Goal: Task Accomplishment & Management: Complete application form

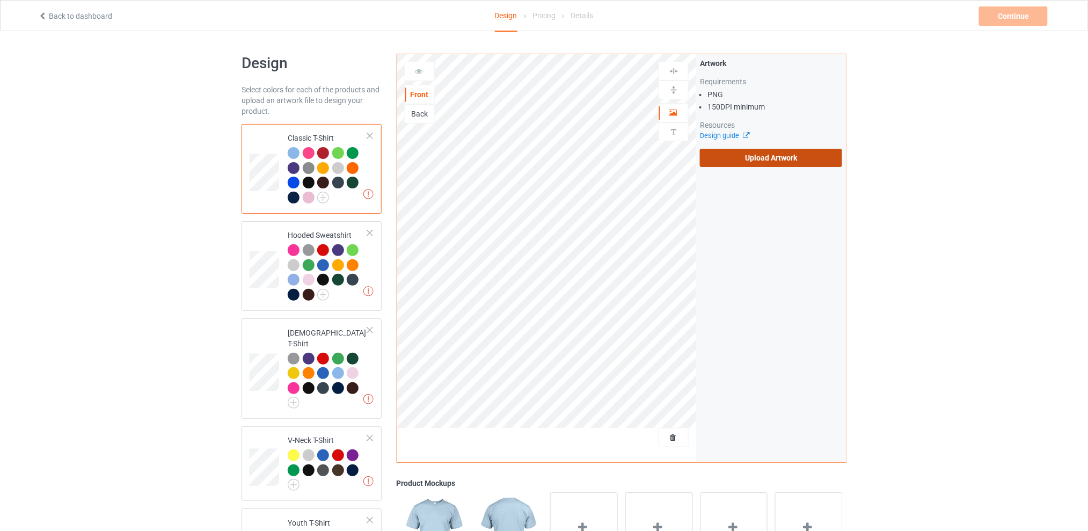
click at [731, 155] on label "Upload Artwork" at bounding box center [771, 158] width 142 height 18
click at [0, 0] on input "Upload Artwork" at bounding box center [0, 0] width 0 height 0
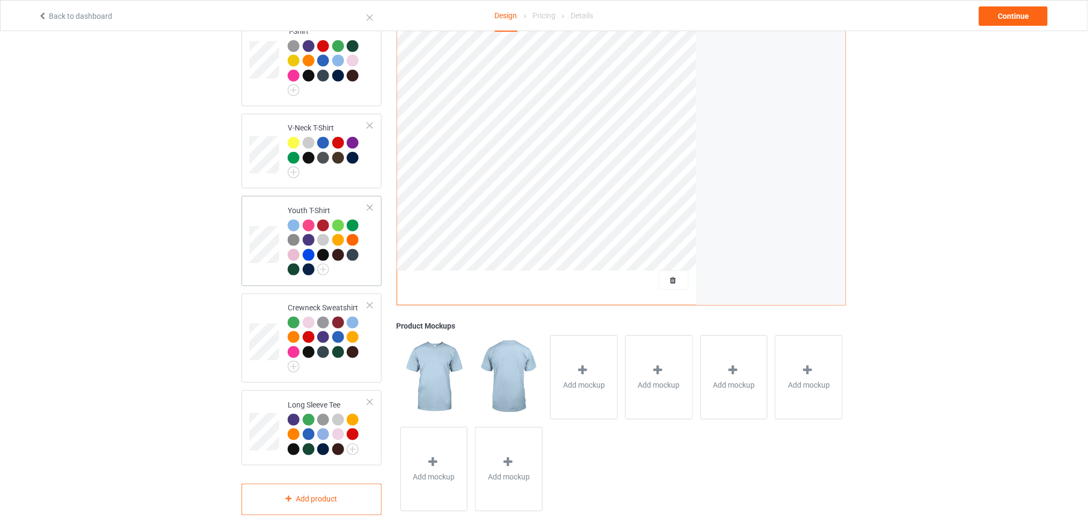
scroll to position [143, 0]
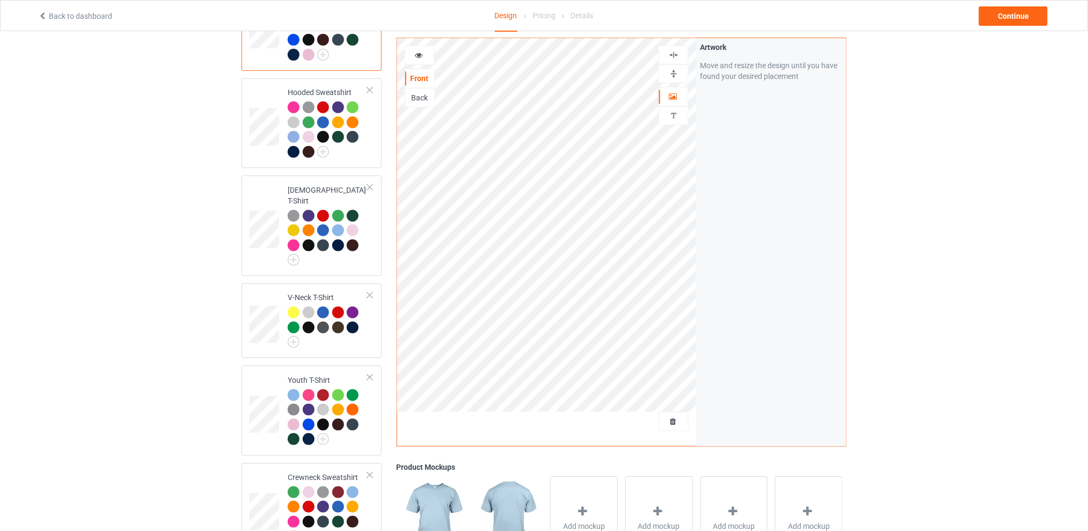
click at [990, 194] on div "Design Select colors for each of the products and upload an artwork file to des…" at bounding box center [544, 297] width 1088 height 819
click at [1006, 14] on div "Continue" at bounding box center [1013, 15] width 69 height 19
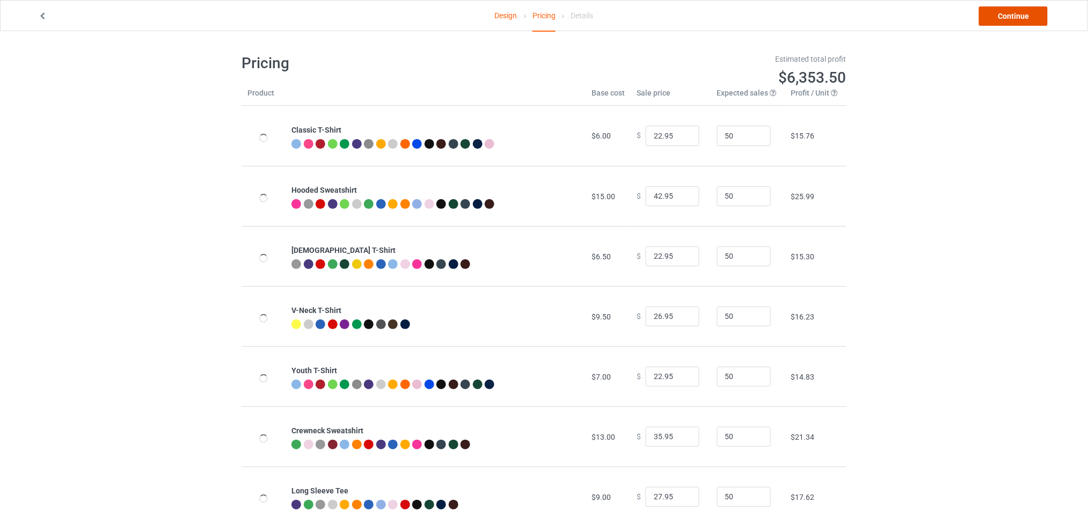
click at [1000, 20] on link "Continue" at bounding box center [1013, 15] width 69 height 19
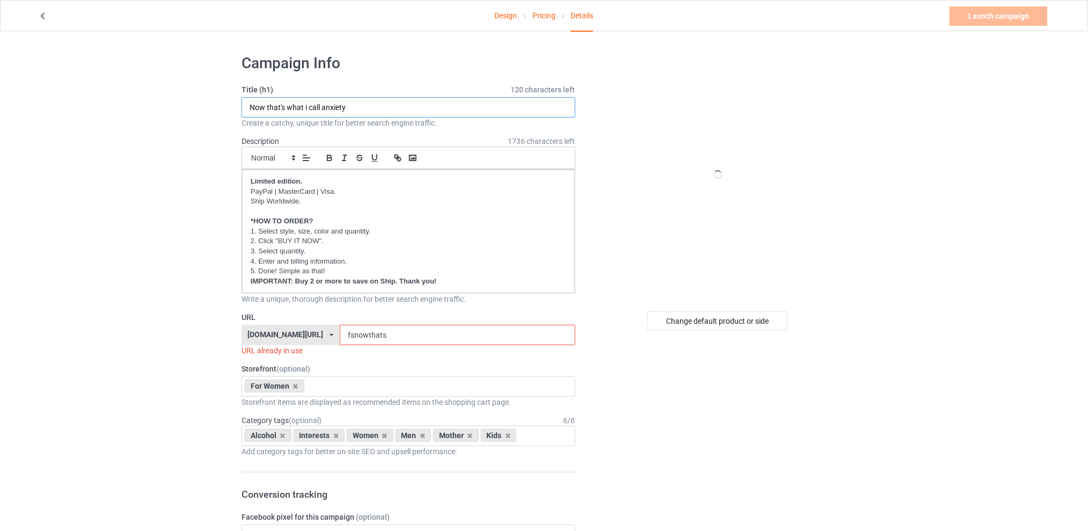
drag, startPoint x: 365, startPoint y: 107, endPoint x: 182, endPoint y: 114, distance: 182.6
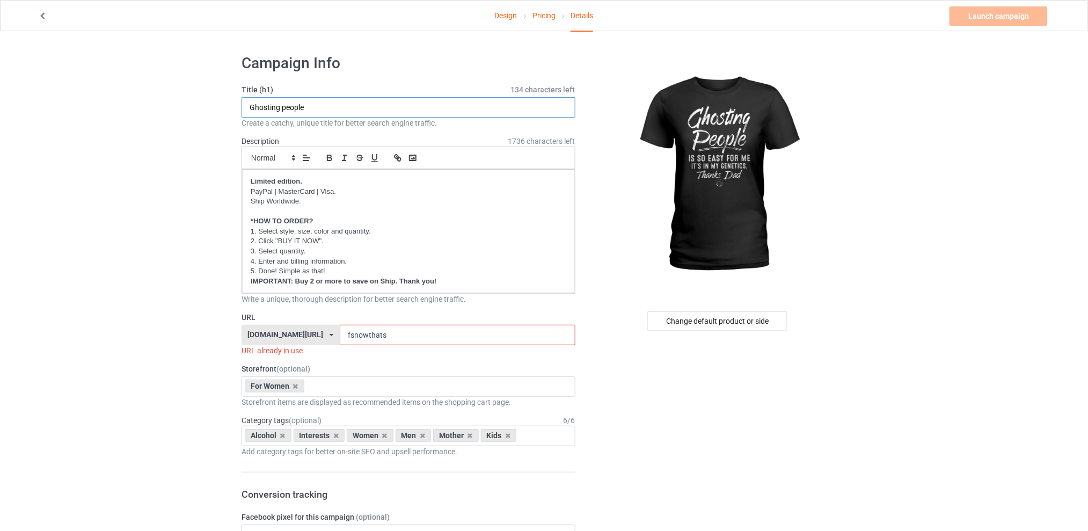
type input "Ghosting people"
drag, startPoint x: 406, startPoint y: 335, endPoint x: 318, endPoint y: 338, distance: 88.6
click at [318, 338] on div "[DOMAIN_NAME][URL] [DOMAIN_NAME][URL] [DOMAIN_NAME][URL] [DOMAIN_NAME][URL] 5d7…" at bounding box center [408, 335] width 334 height 20
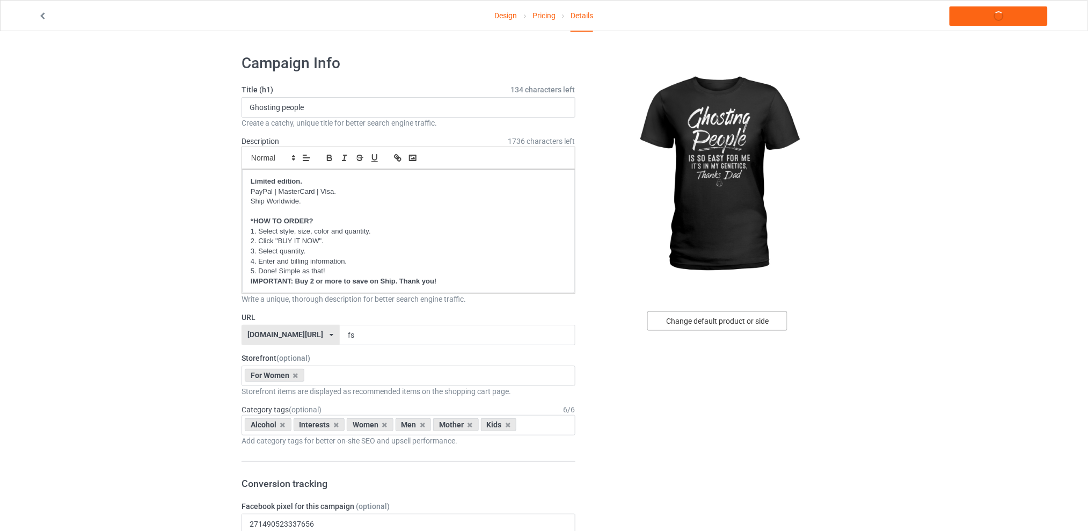
click at [707, 321] on div "Change default product or side" at bounding box center [717, 320] width 140 height 19
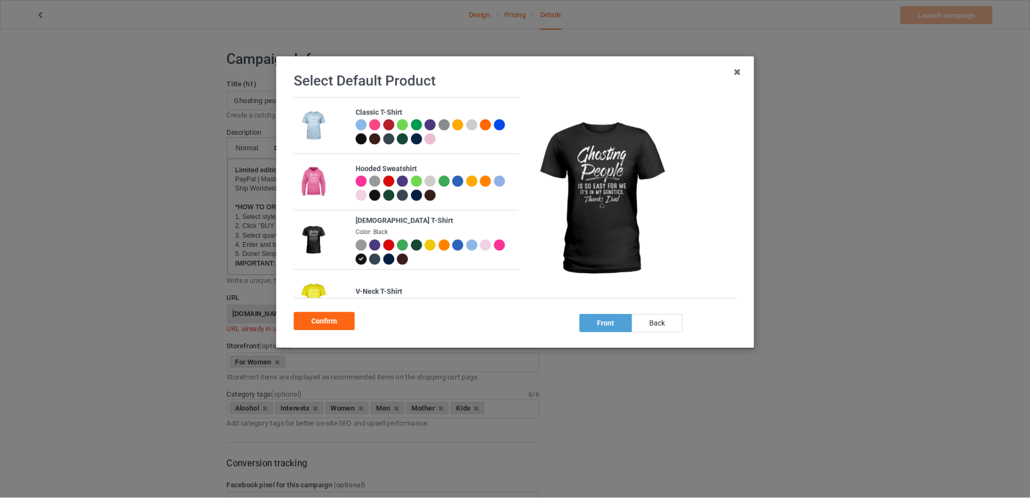
scroll to position [210, 0]
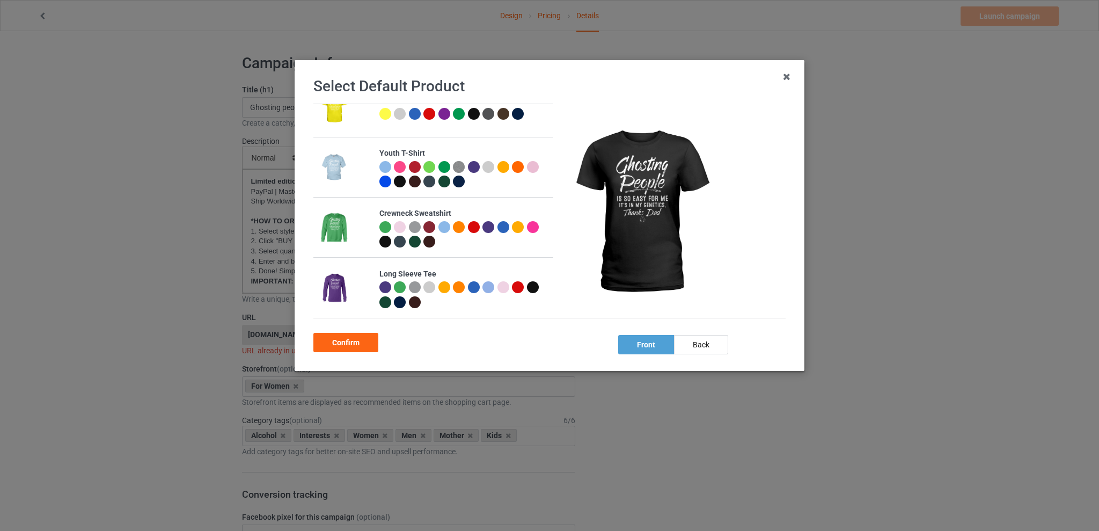
click at [500, 226] on div at bounding box center [503, 227] width 12 height 12
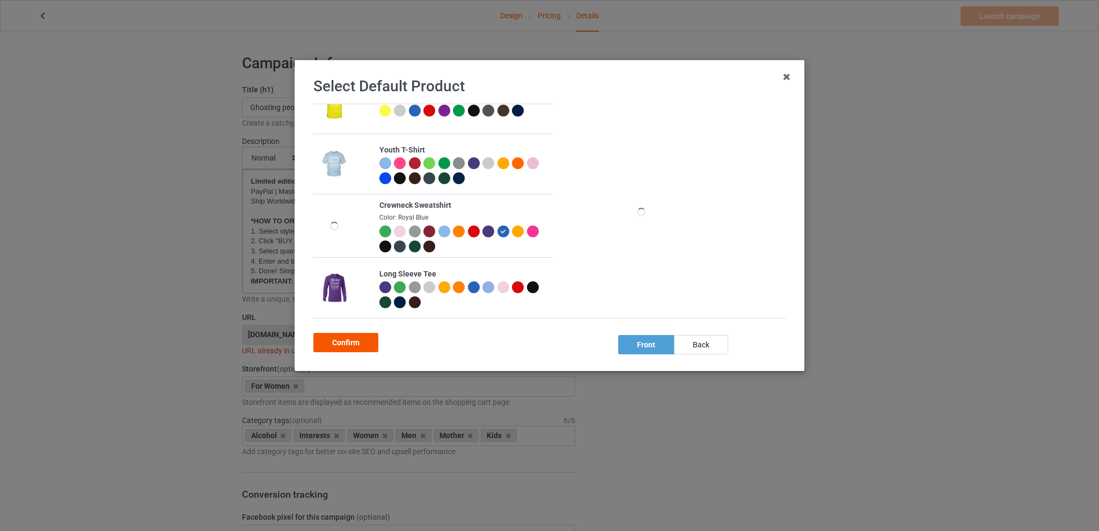
click at [347, 344] on div "Confirm" at bounding box center [345, 342] width 65 height 19
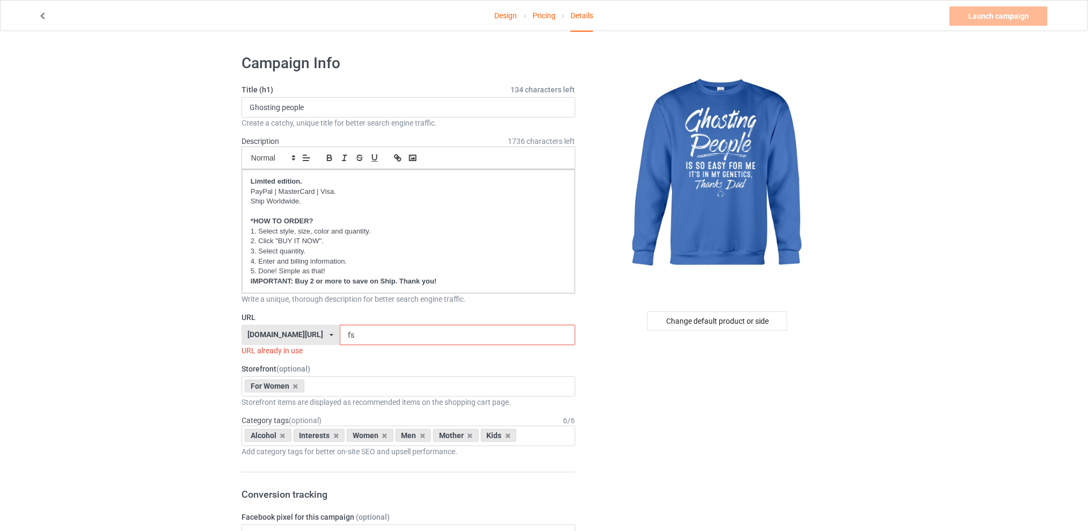
click at [378, 336] on input "fs" at bounding box center [457, 335] width 235 height 20
drag, startPoint x: 392, startPoint y: 336, endPoint x: 350, endPoint y: 337, distance: 41.9
click at [350, 337] on input "fs" at bounding box center [457, 335] width 235 height 20
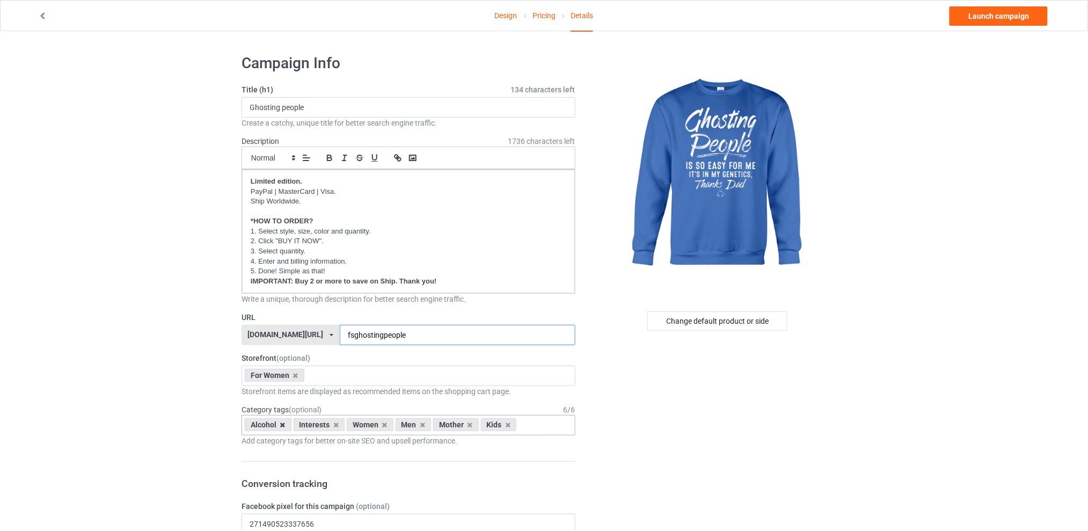
type input "fsghostingpeople"
click at [280, 424] on icon at bounding box center [282, 424] width 5 height 7
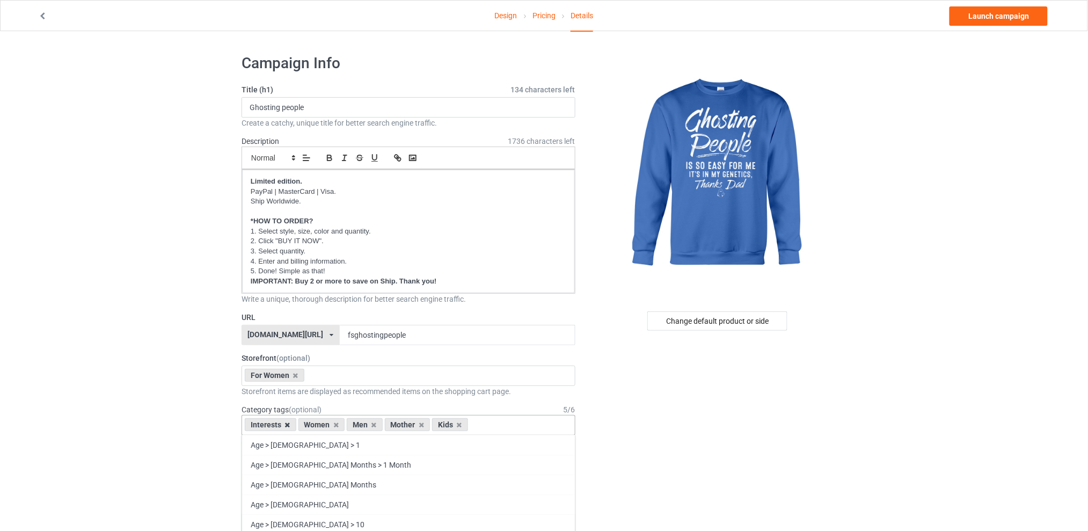
click at [288, 427] on icon at bounding box center [287, 424] width 5 height 7
click at [322, 425] on icon at bounding box center [320, 424] width 5 height 7
click at [329, 425] on icon at bounding box center [329, 424] width 5 height 7
click at [320, 424] on icon at bounding box center [320, 424] width 5 height 7
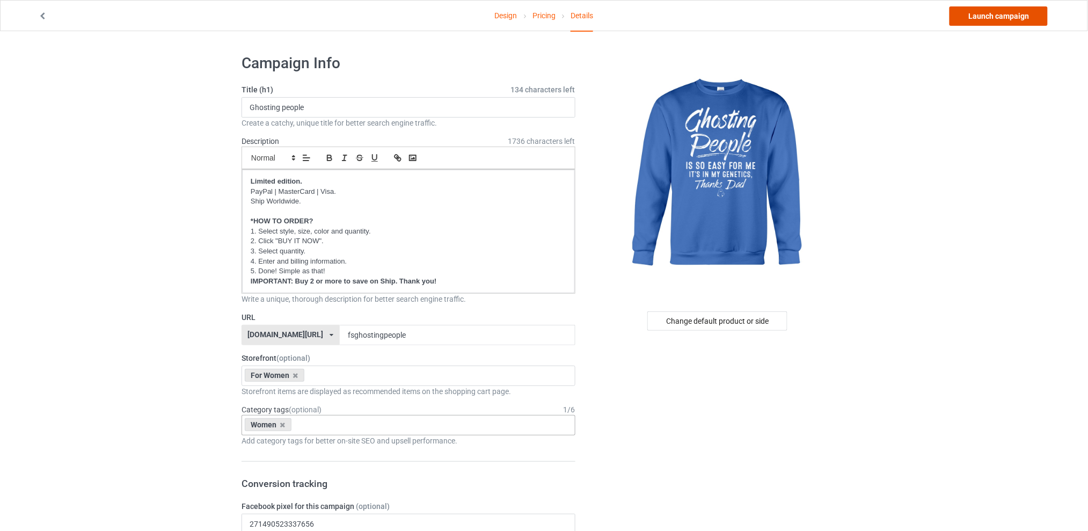
click at [978, 17] on link "Launch campaign" at bounding box center [998, 15] width 98 height 19
